Goal: Find specific page/section: Find specific page/section

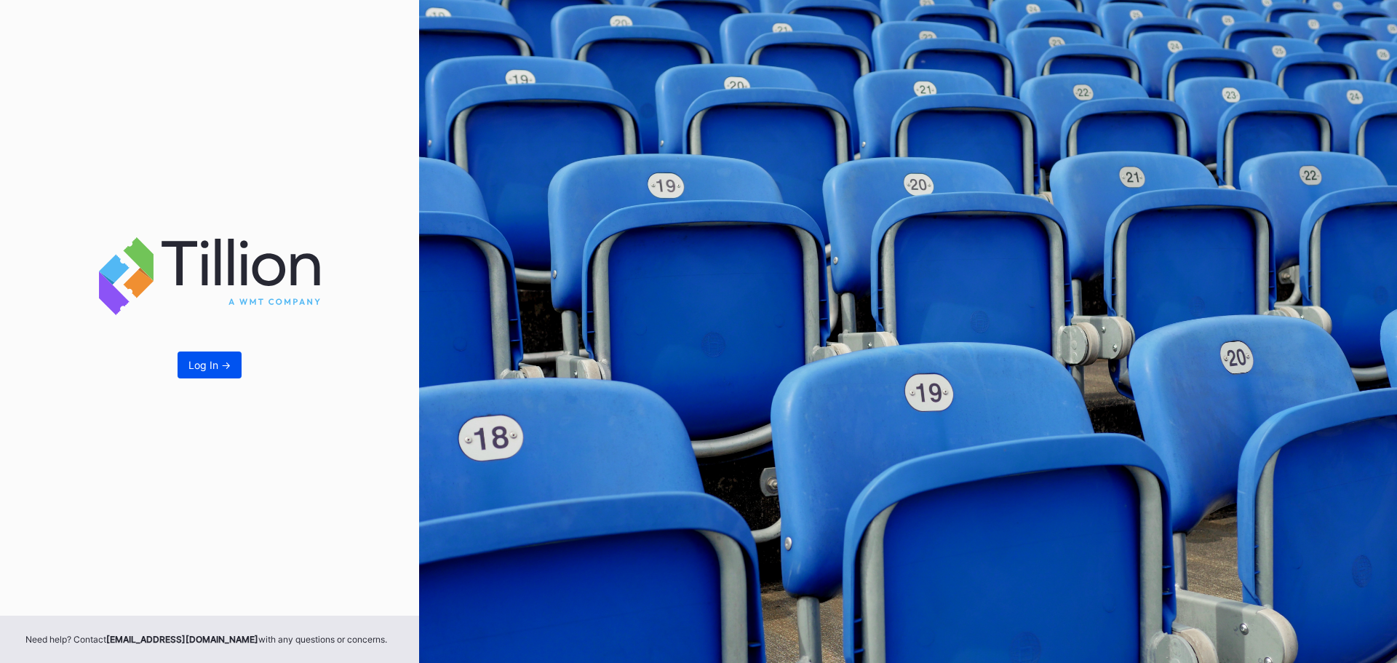
click at [208, 372] on button "Log In ->" at bounding box center [210, 364] width 64 height 27
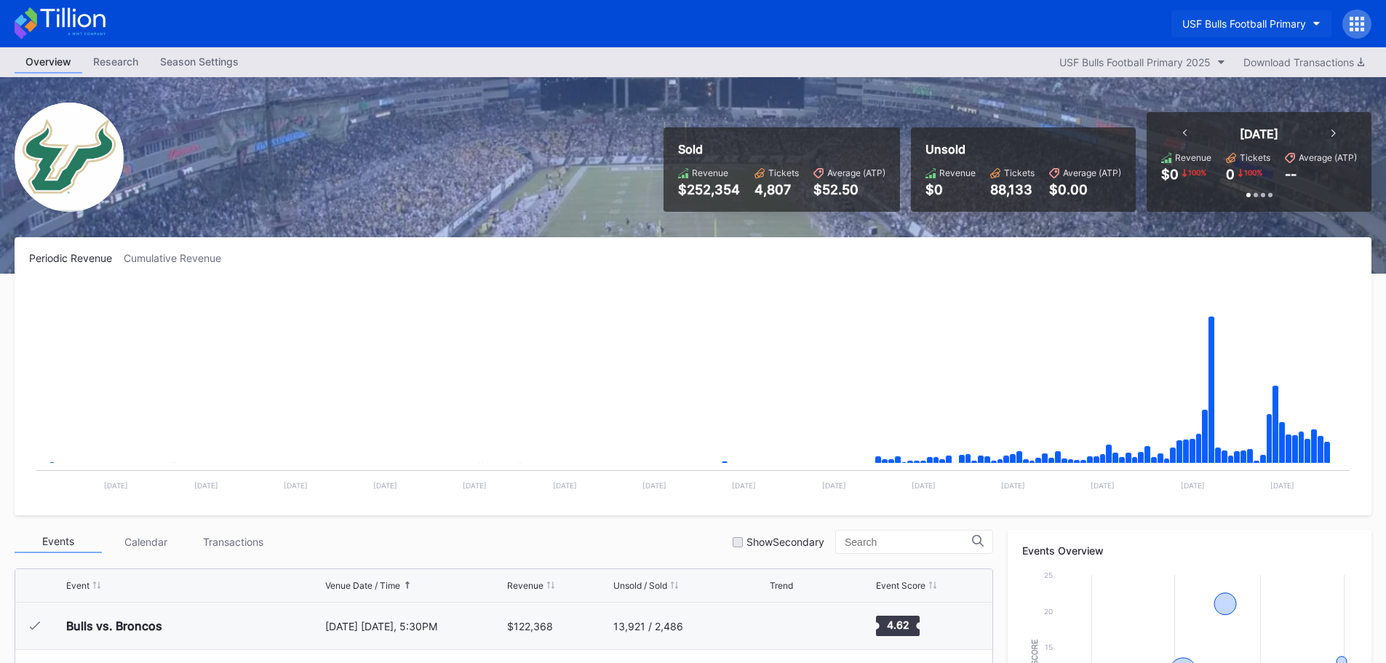
click at [1282, 25] on div "USF Bulls Football Primary" at bounding box center [1245, 23] width 124 height 12
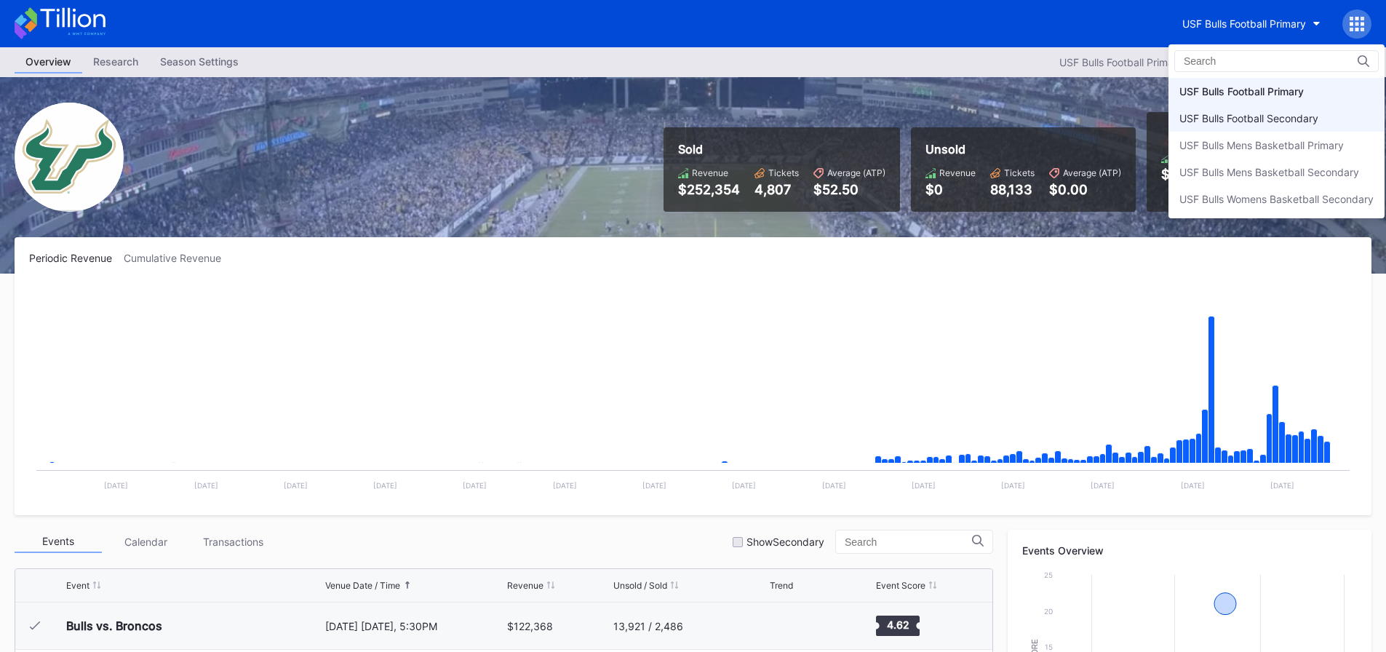
click at [1274, 117] on div "USF Bulls Football Secondary" at bounding box center [1249, 118] width 139 height 12
